Goal: Information Seeking & Learning: Check status

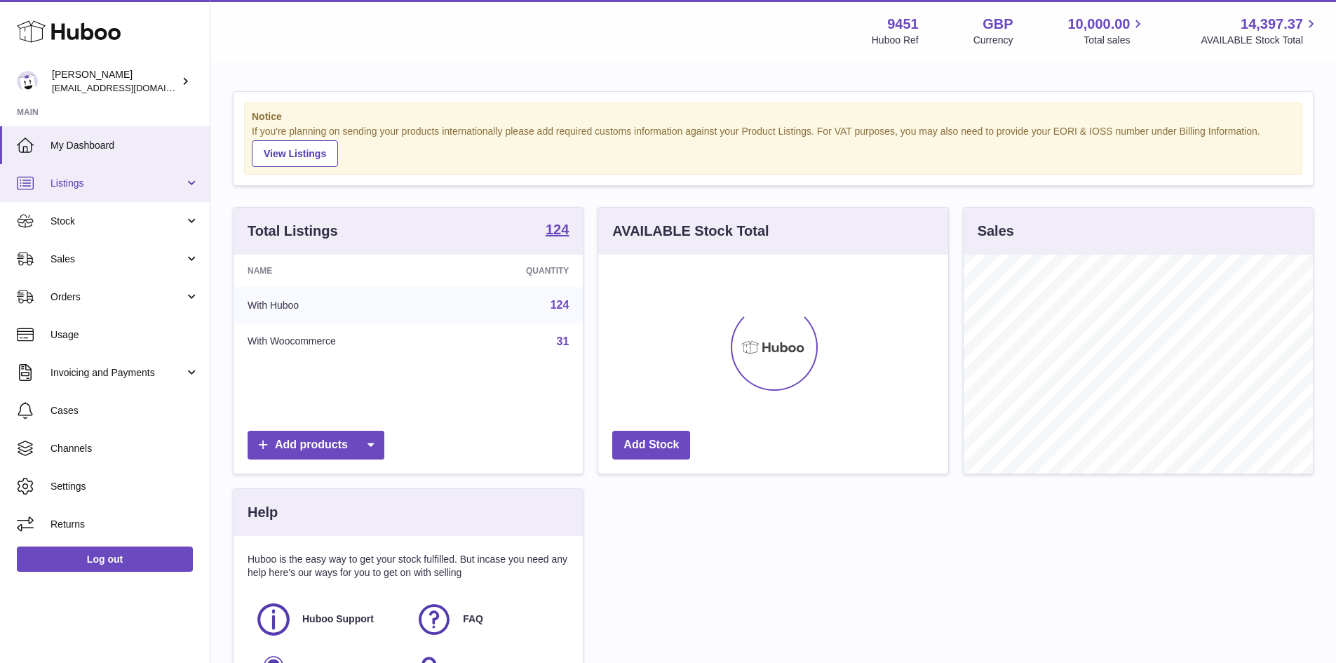
scroll to position [219, 350]
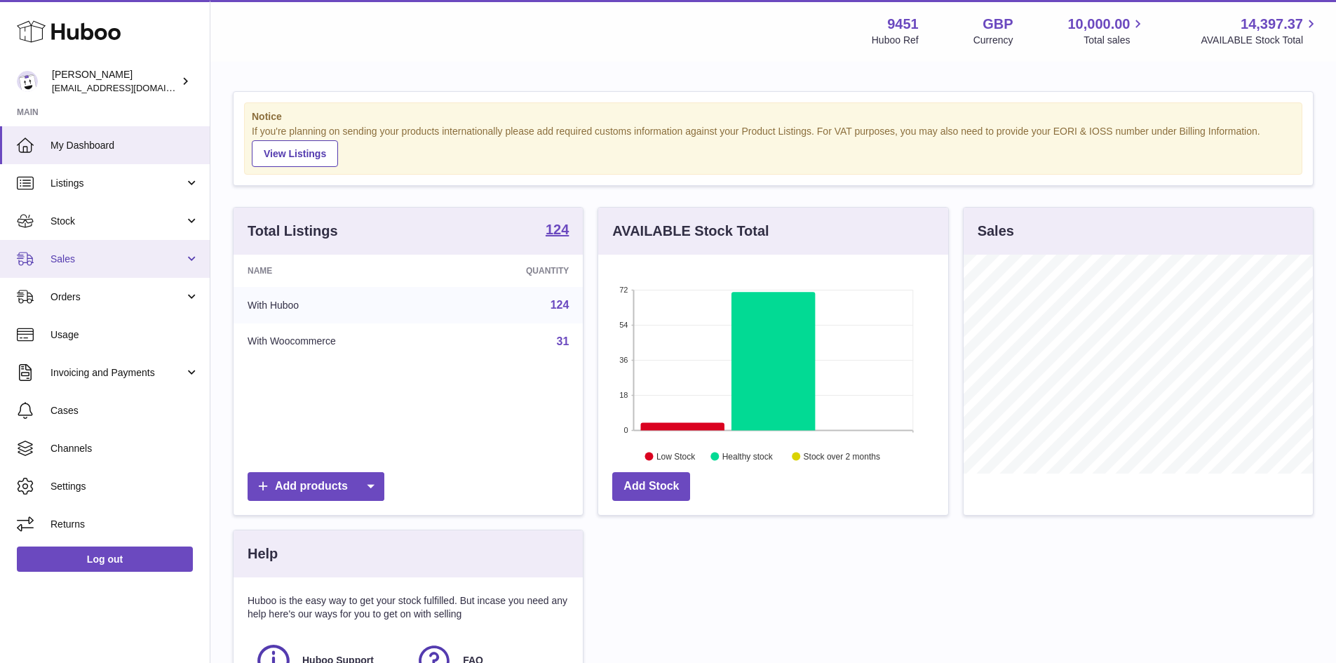
click at [79, 263] on span "Sales" at bounding box center [117, 258] width 134 height 13
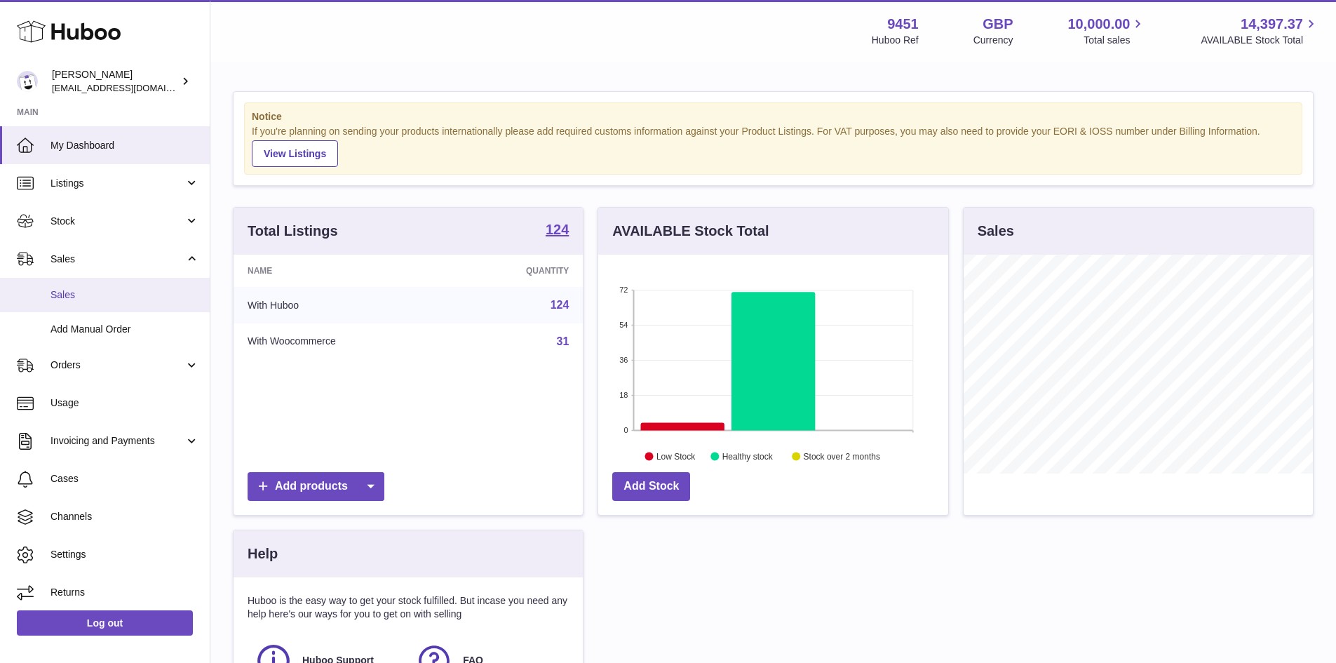
click at [83, 297] on span "Sales" at bounding box center [124, 294] width 149 height 13
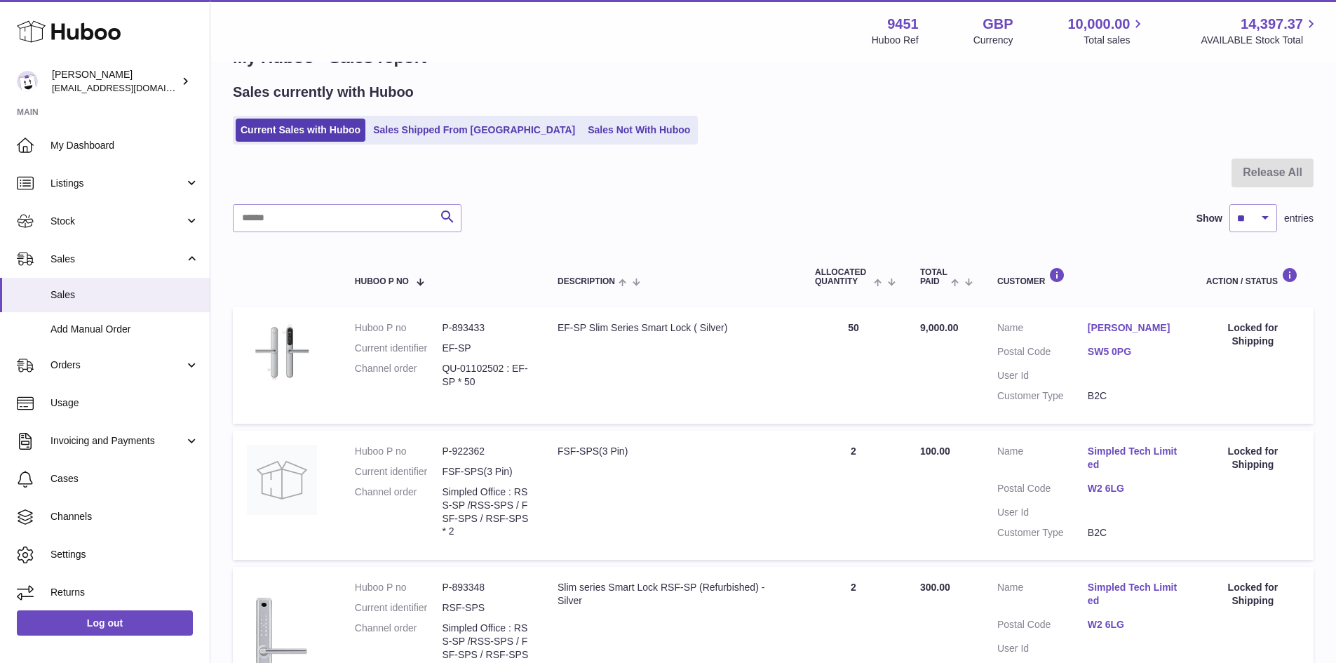
scroll to position [70, 0]
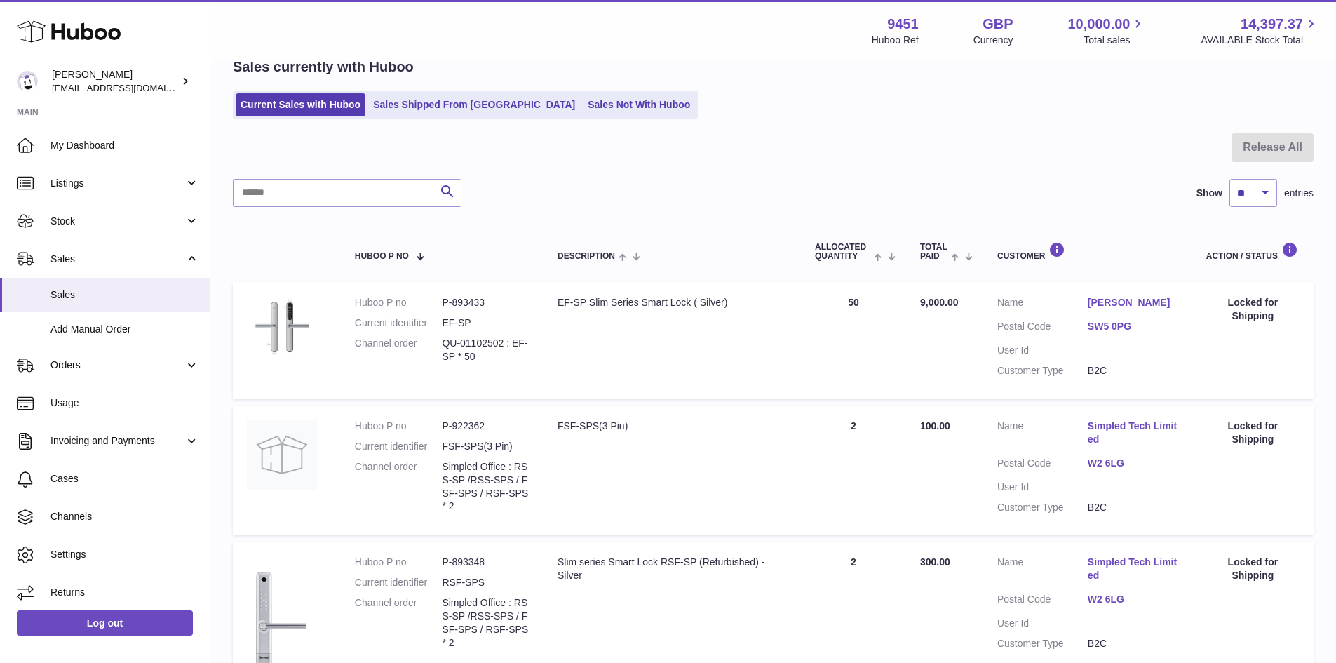
click at [1118, 301] on link "Sagiv Sabbo" at bounding box center [1133, 302] width 90 height 13
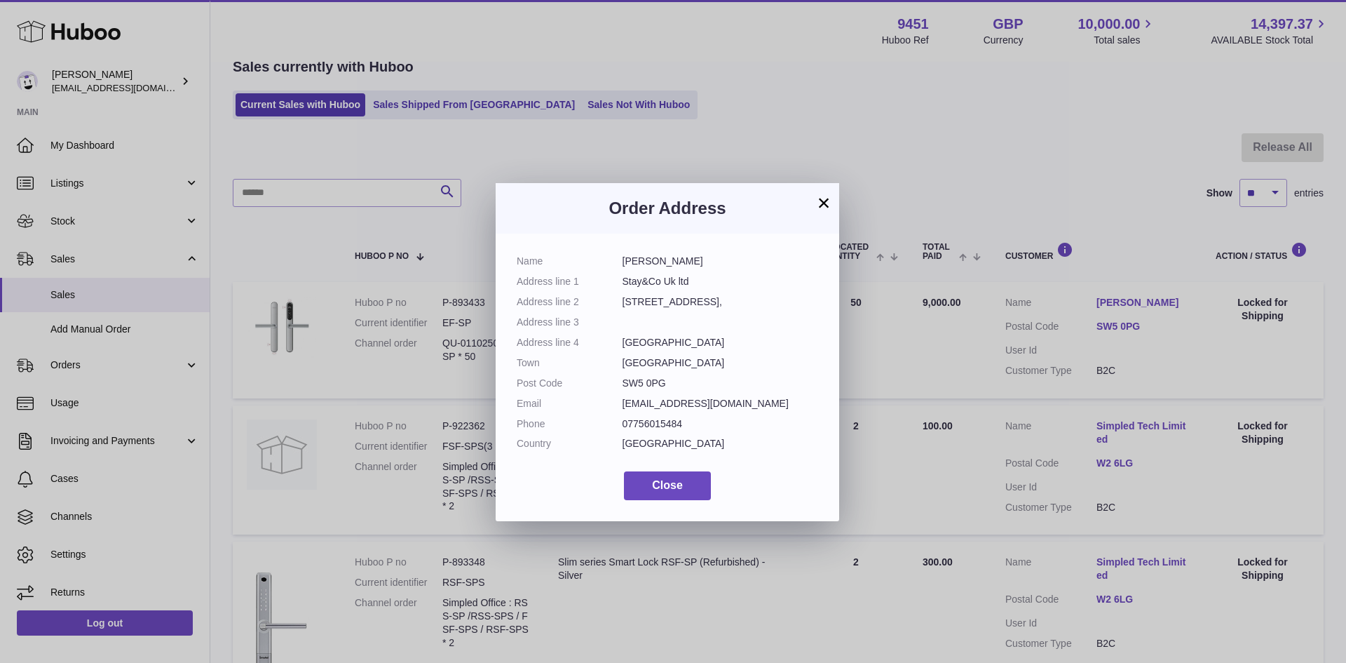
click at [820, 203] on button "×" at bounding box center [824, 202] width 17 height 17
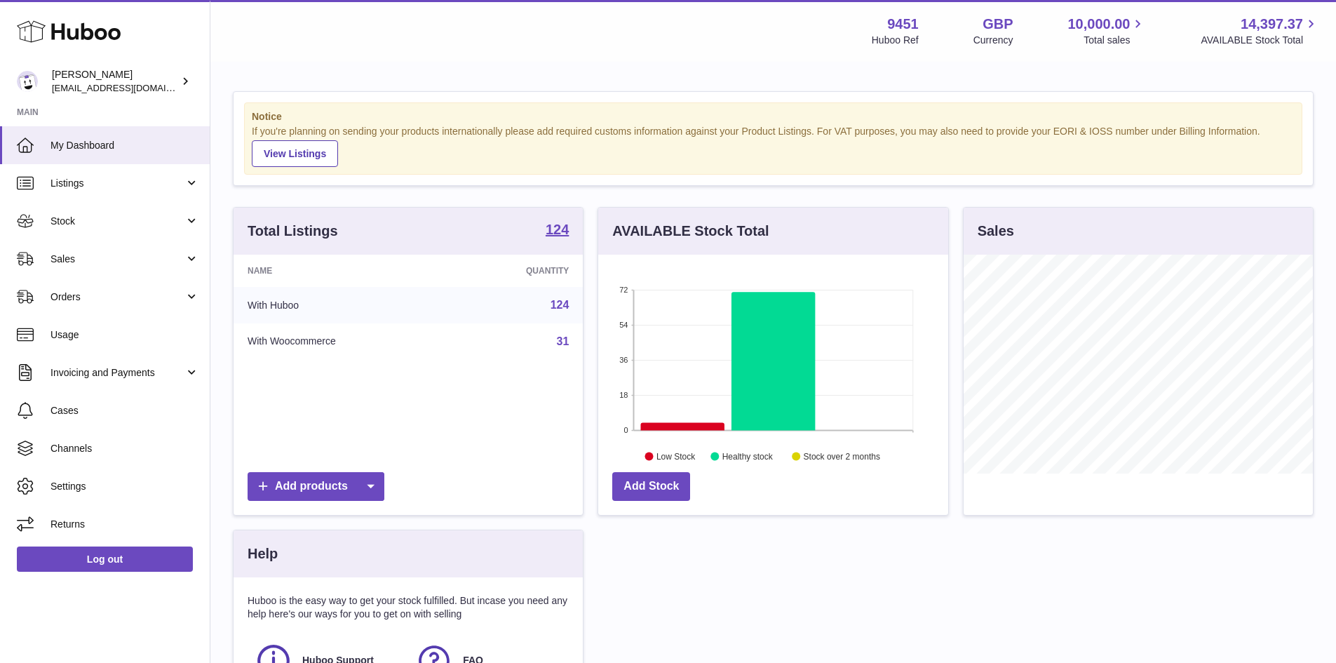
scroll to position [219, 350]
click at [76, 262] on span "Sales" at bounding box center [117, 258] width 134 height 13
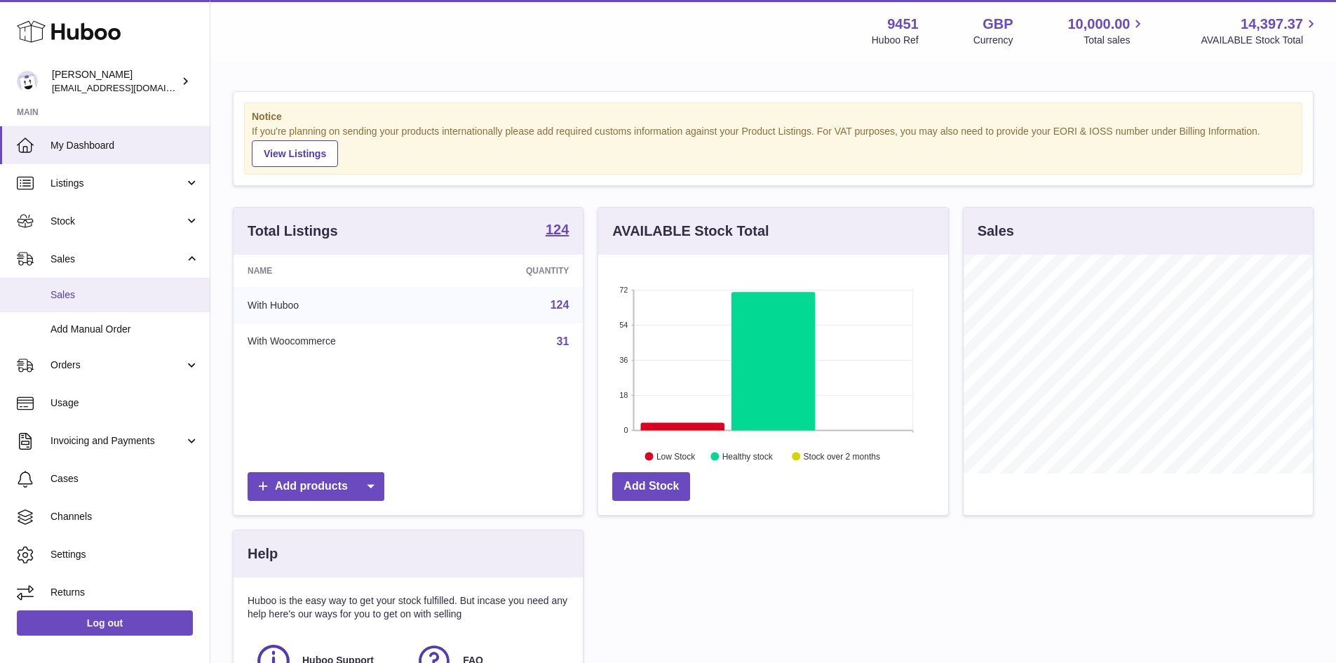
click at [63, 291] on span "Sales" at bounding box center [124, 294] width 149 height 13
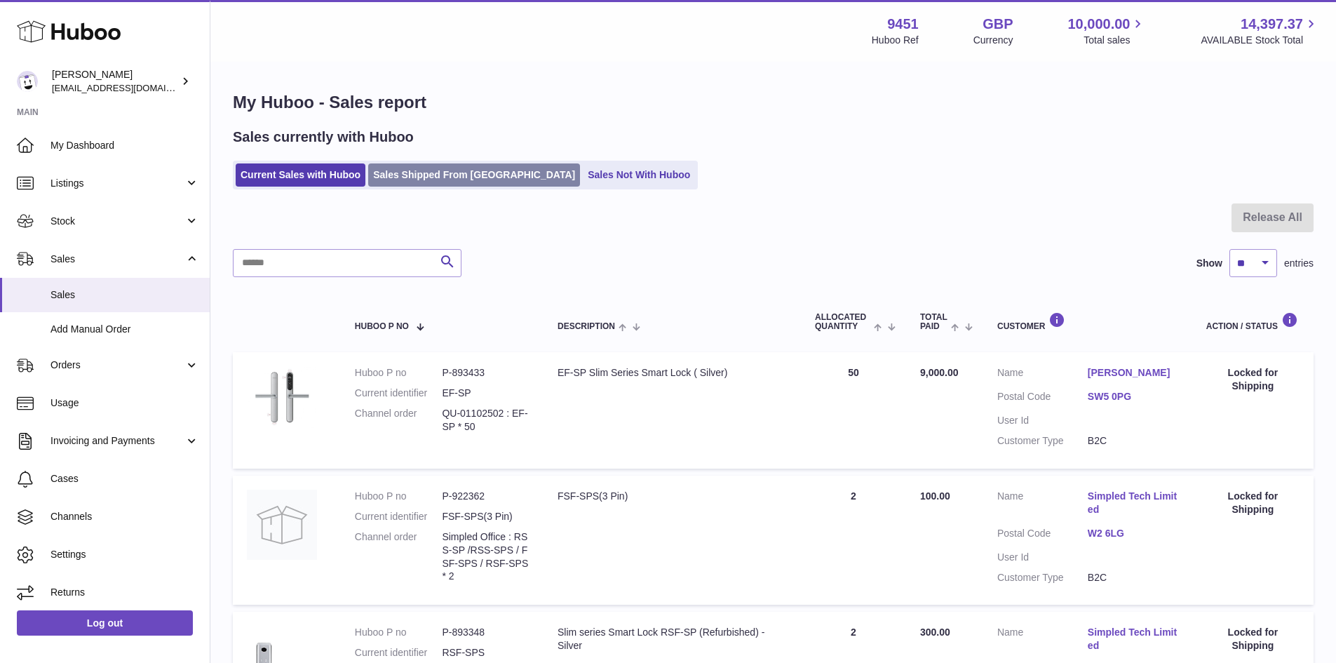
click at [445, 179] on link "Sales Shipped From [GEOGRAPHIC_DATA]" at bounding box center [474, 174] width 212 height 23
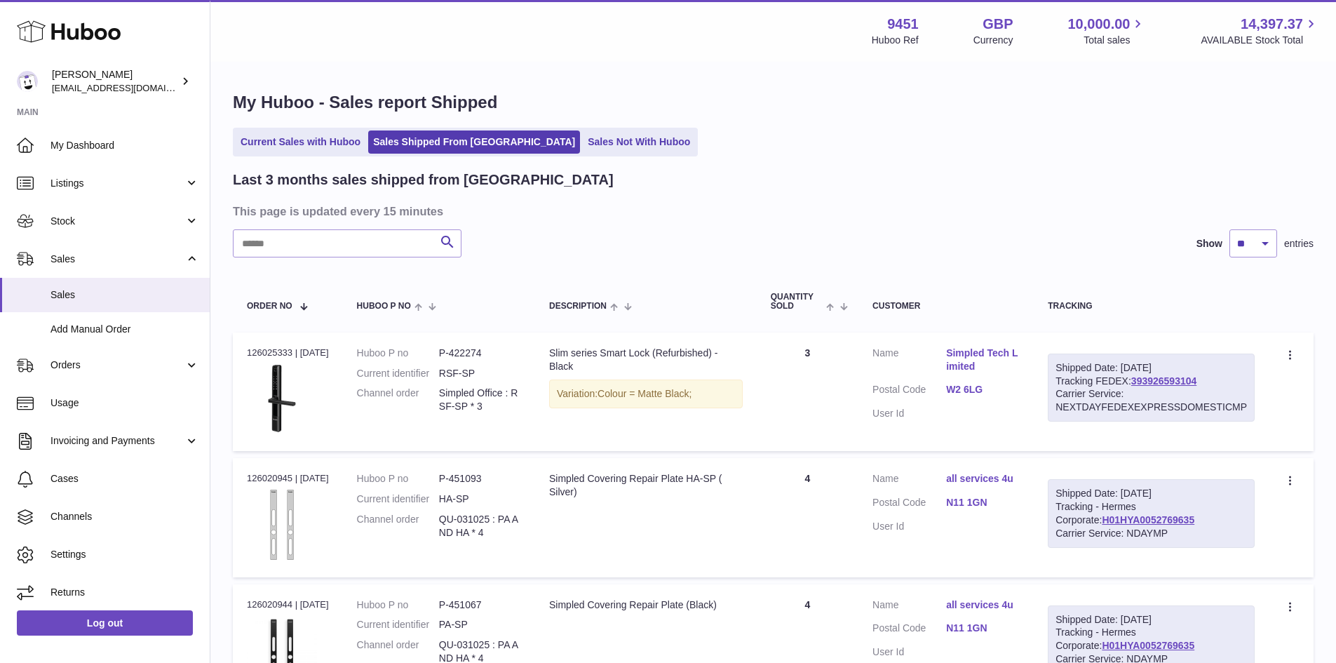
drag, startPoint x: 957, startPoint y: 353, endPoint x: 1050, endPoint y: 360, distance: 92.8
click at [1034, 360] on td "Customer Name Simpled Tech Limited Postal Code W2 6LG User Id" at bounding box center [945, 391] width 175 height 119
copy dl "Simpled Tech Limited"
